Goal: Task Accomplishment & Management: Manage account settings

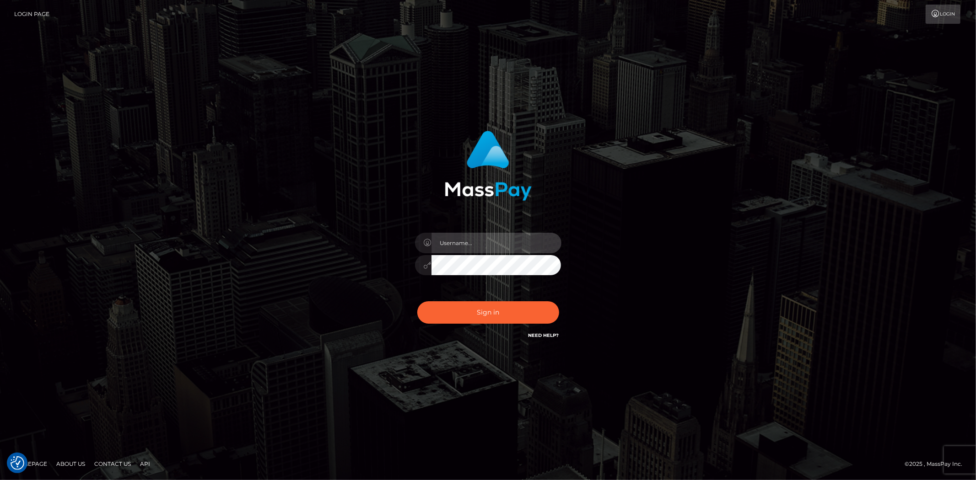
click at [453, 242] on input "text" at bounding box center [496, 243] width 130 height 21
type input "[PERSON_NAME].SilverSocial"
drag, startPoint x: 481, startPoint y: 312, endPoint x: 468, endPoint y: 321, distance: 16.1
click at [481, 312] on button "Sign in" at bounding box center [488, 312] width 142 height 22
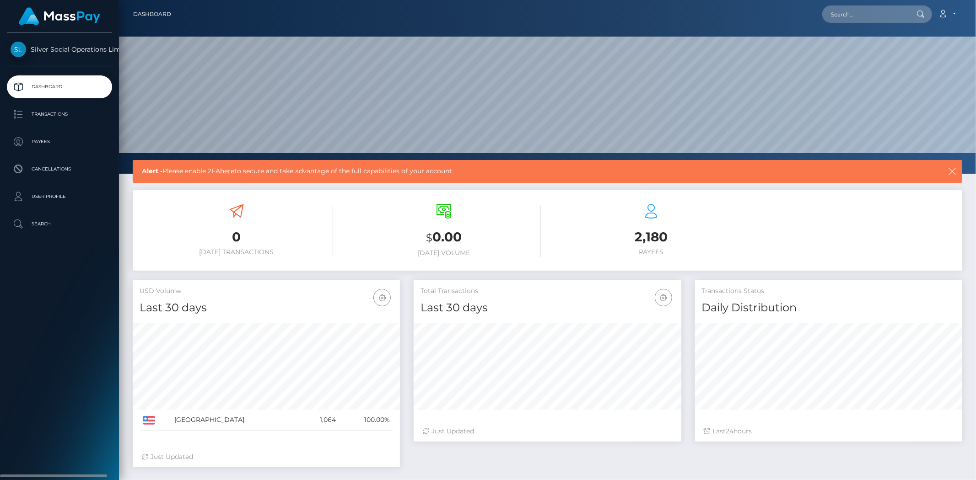
scroll to position [162, 267]
click at [43, 199] on p "User Profile" at bounding box center [60, 197] width 98 height 14
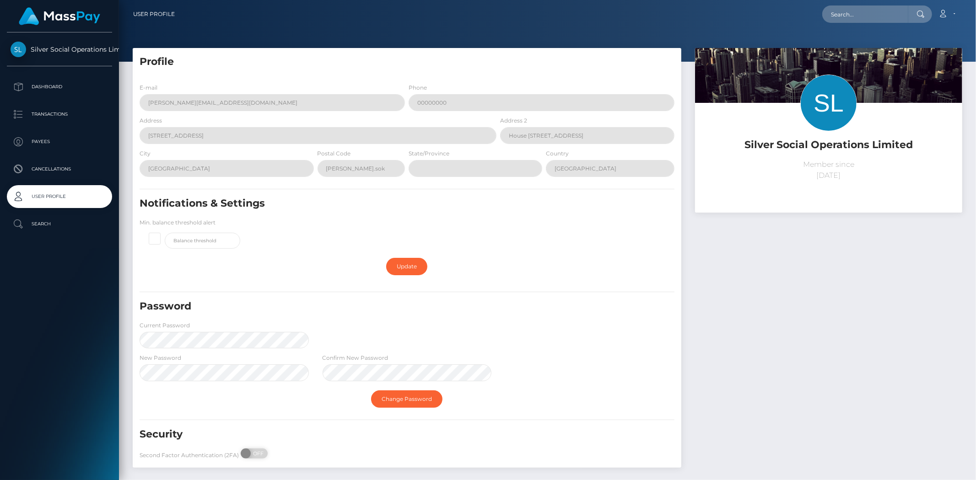
scroll to position [42, 0]
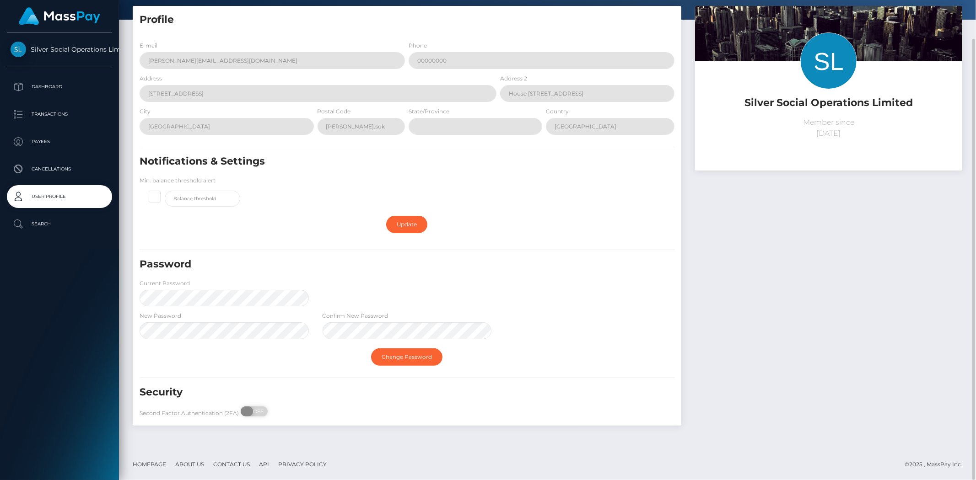
click at [244, 411] on span at bounding box center [247, 412] width 12 height 10
checkbox input "true"
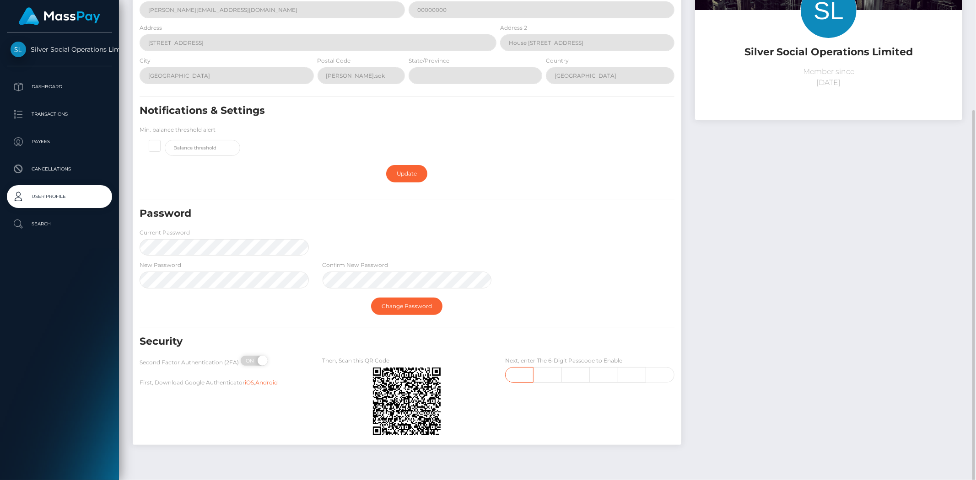
scroll to position [112, 0]
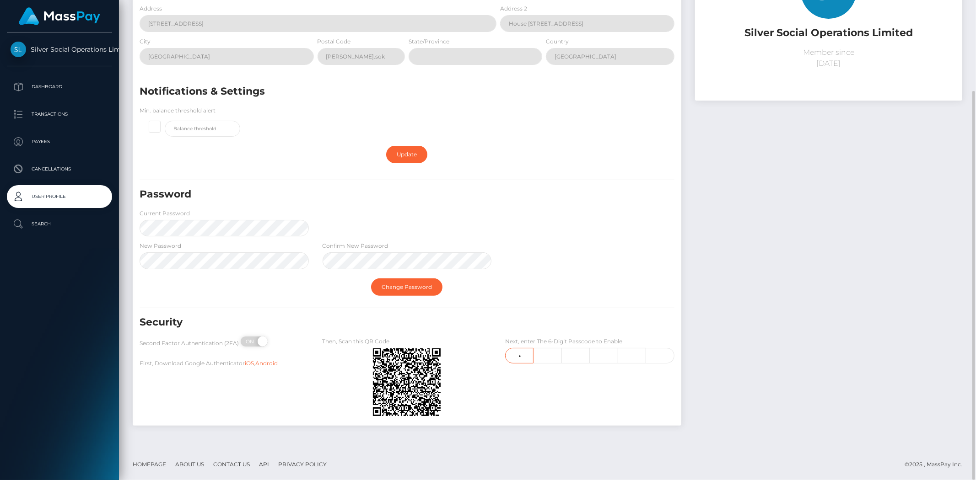
type input "8"
type input "3"
type input "4"
type input "0"
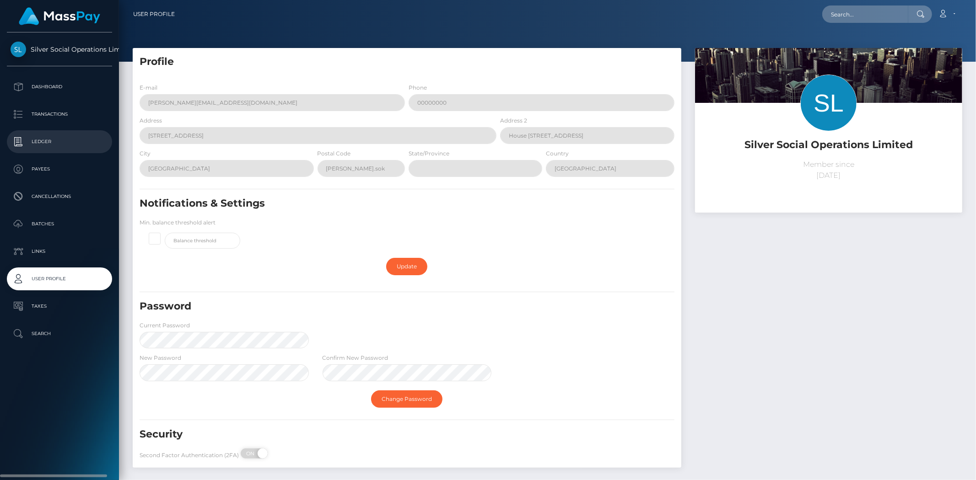
click at [50, 133] on link "Ledger" at bounding box center [59, 141] width 105 height 23
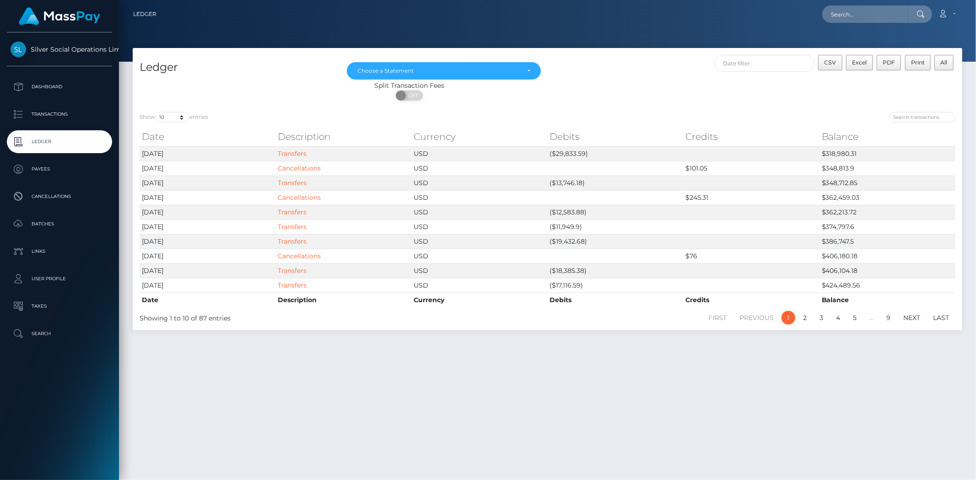
click at [715, 99] on div "Split Transaction Fees ON OFF" at bounding box center [547, 93] width 829 height 24
click at [179, 119] on select "10 25 50 100 250" at bounding box center [172, 117] width 34 height 11
select select "50"
click at [156, 112] on select "10 25 50 100 250" at bounding box center [172, 117] width 34 height 11
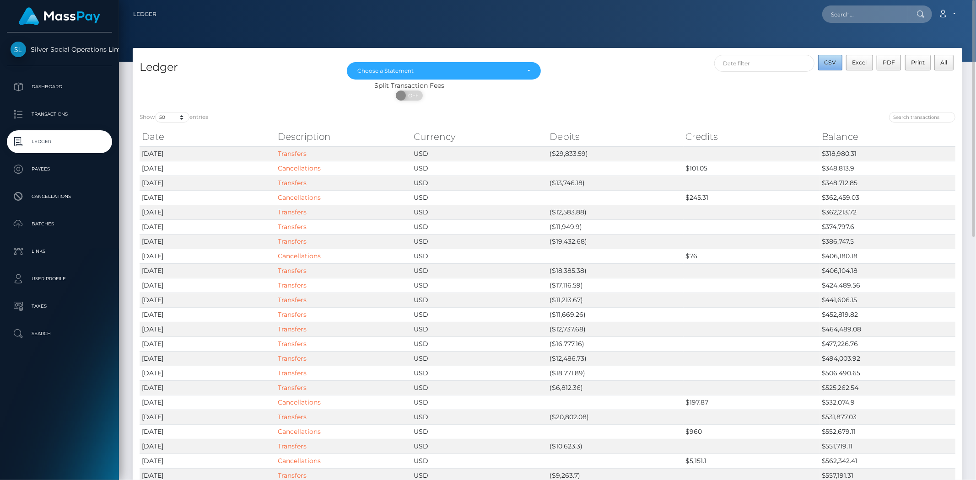
click at [832, 63] on span "CSV" at bounding box center [830, 62] width 12 height 7
click at [419, 66] on div "Choose a Statement" at bounding box center [443, 70] width 193 height 17
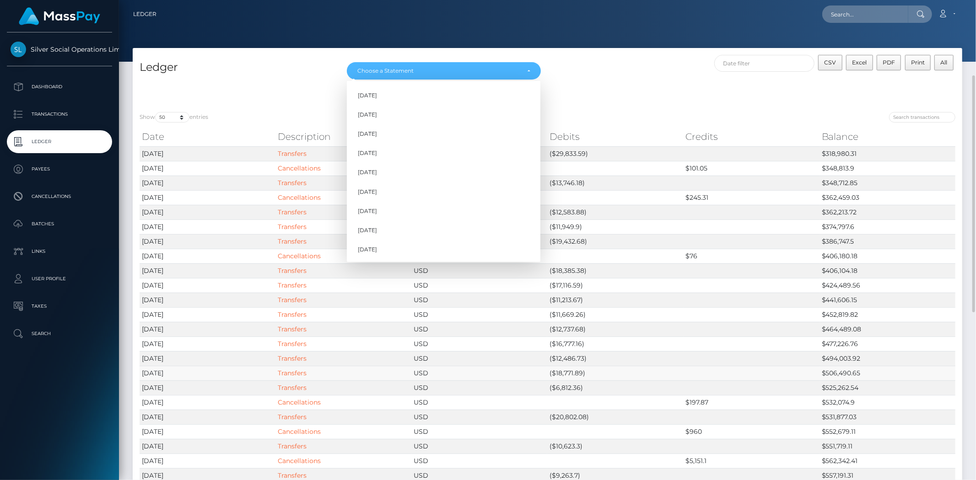
scroll to position [152, 0]
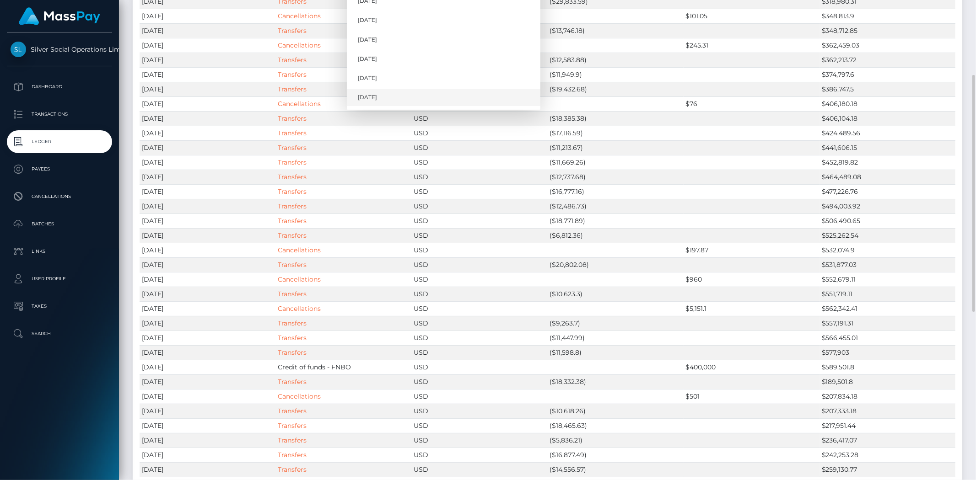
click at [392, 94] on link "Sep 2025" at bounding box center [443, 97] width 193 height 17
select select "Sep 2025"
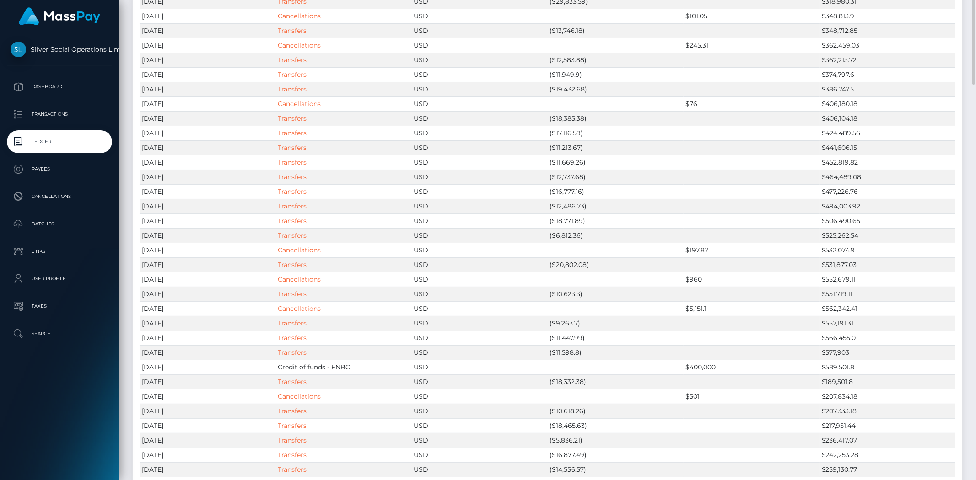
scroll to position [0, 0]
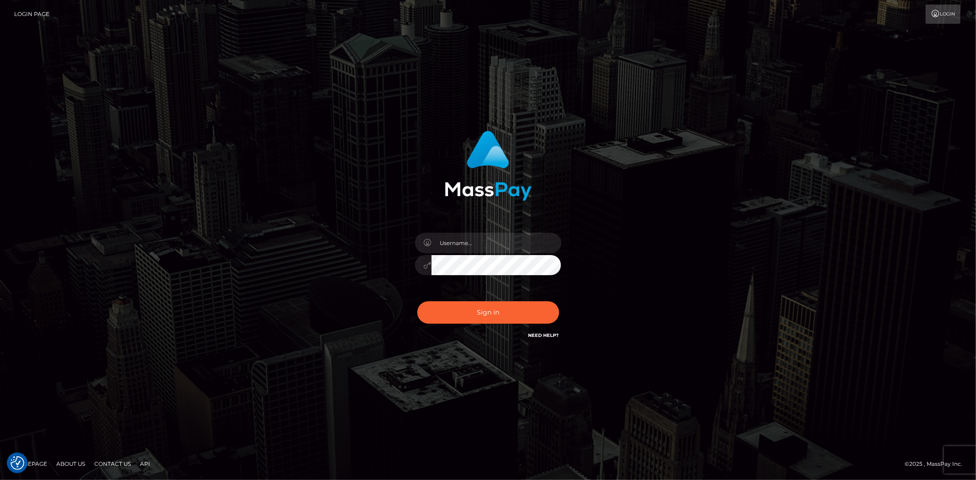
click at [186, 221] on div "Sign in" at bounding box center [488, 240] width 976 height 370
